Goal: Navigation & Orientation: Find specific page/section

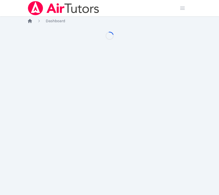
click at [31, 19] on icon "Breadcrumb" at bounding box center [29, 20] width 5 height 5
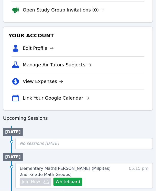
scroll to position [101, 0]
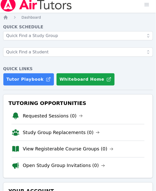
scroll to position [29, 0]
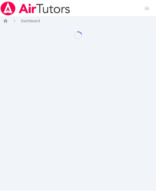
scroll to position [4, 0]
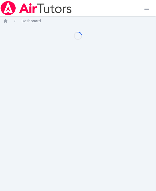
scroll to position [2, 0]
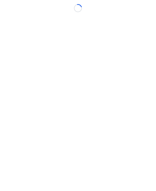
scroll to position [2, 0]
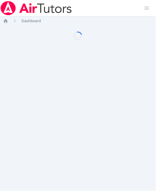
scroll to position [2, 0]
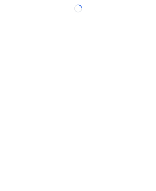
scroll to position [2, 0]
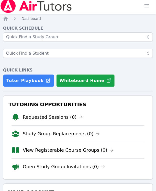
scroll to position [2, 0]
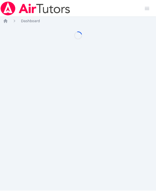
scroll to position [2, 0]
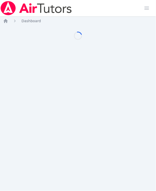
scroll to position [2, 0]
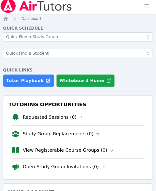
scroll to position [2, 0]
